Goal: Find specific page/section: Find specific page/section

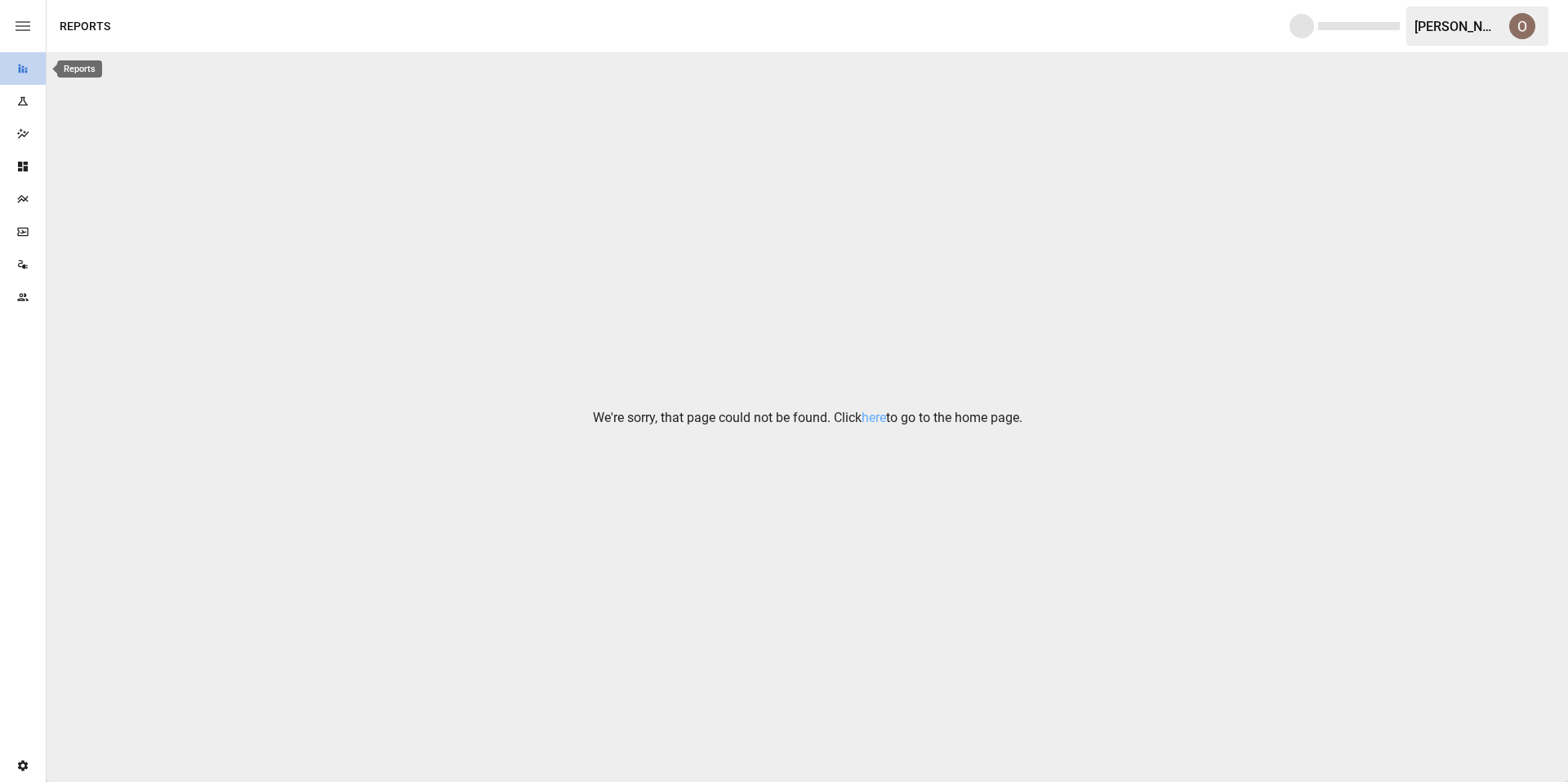
click at [19, 73] on icon "Reports" at bounding box center [23, 68] width 13 height 13
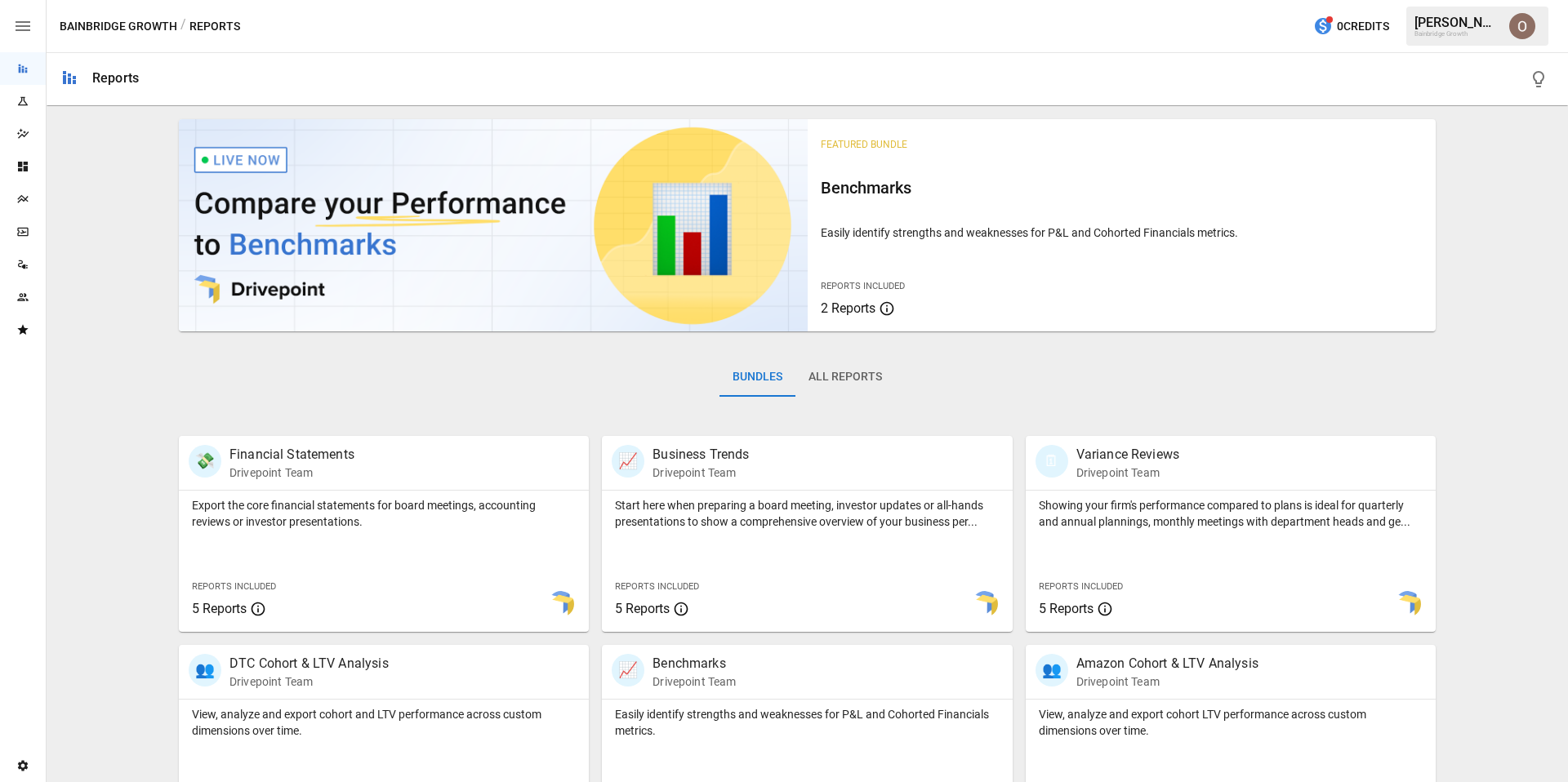
click at [1524, 25] on img "Oleksii Flok" at bounding box center [1522, 26] width 26 height 26
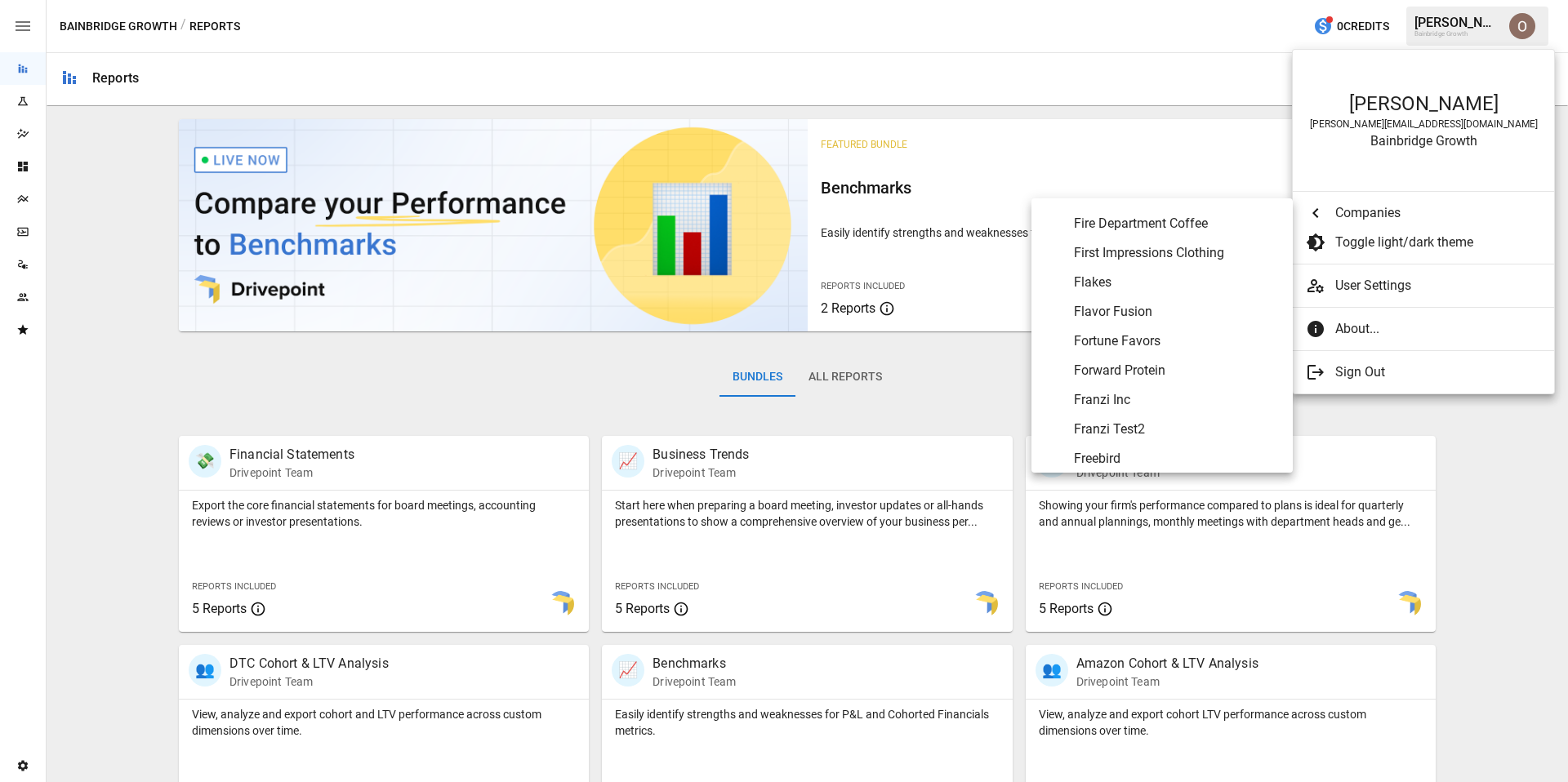
scroll to position [2760, 0]
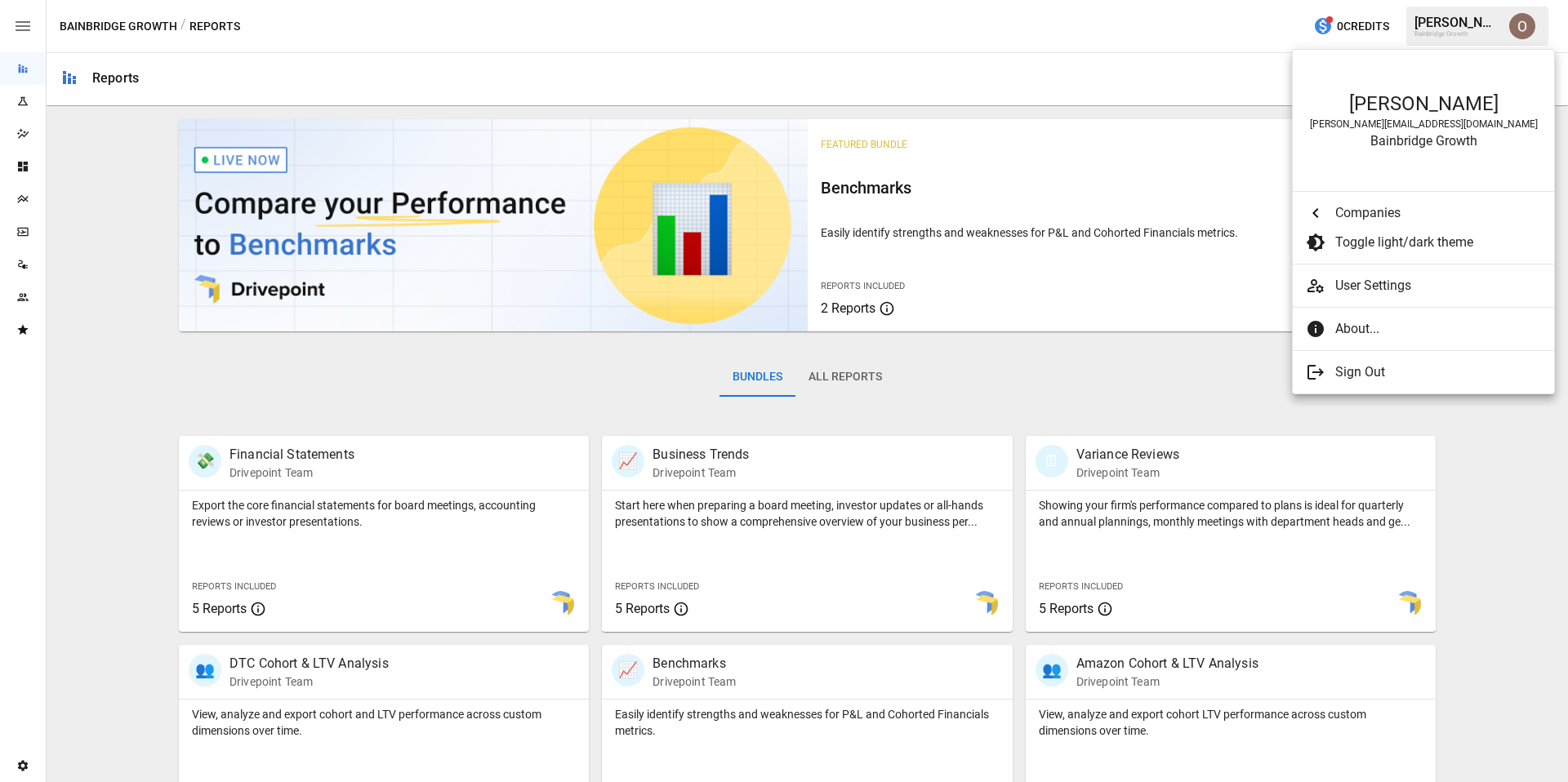
click at [1180, 4] on div at bounding box center [784, 391] width 1568 height 782
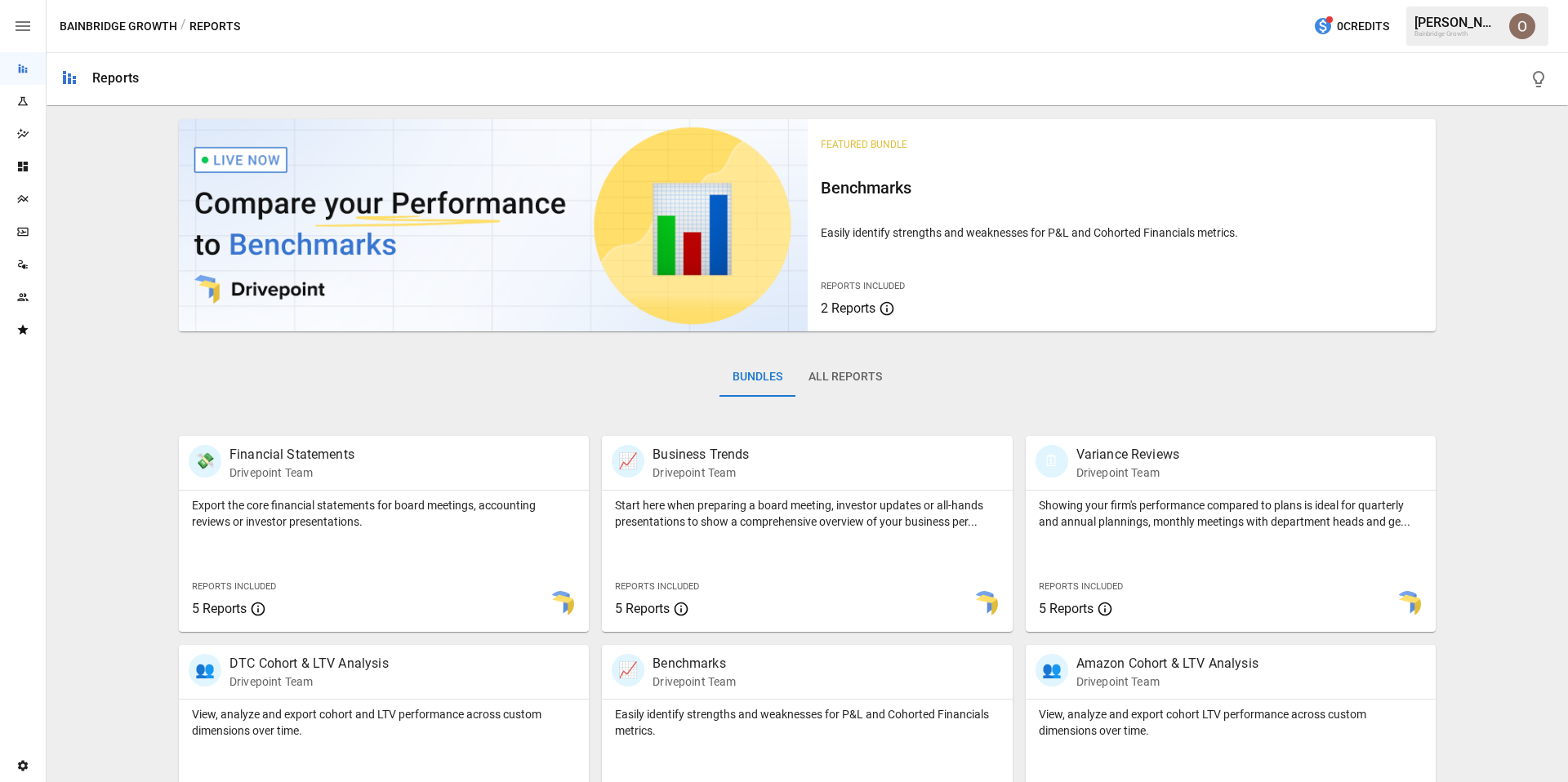
click at [1179, 2] on div "Bainbridge Growth / Reports 0 Credits Oleksii F. Bainbridge Growth" at bounding box center [807, 26] width 1521 height 53
